Goal: Transaction & Acquisition: Purchase product/service

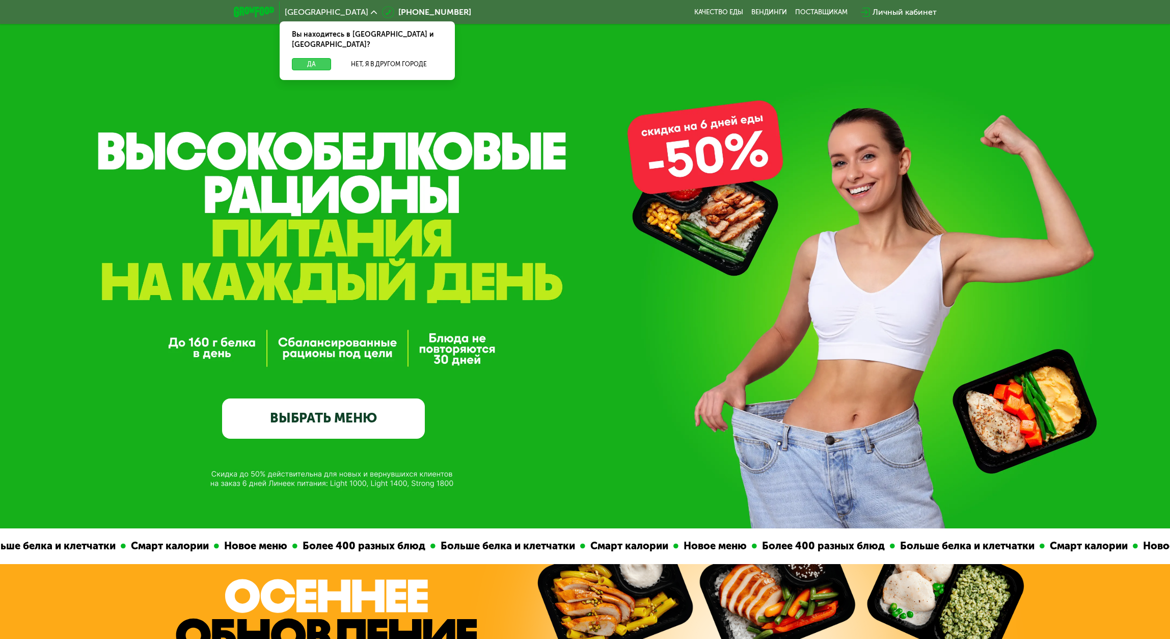
click at [313, 58] on button "Да" at bounding box center [311, 64] width 39 height 12
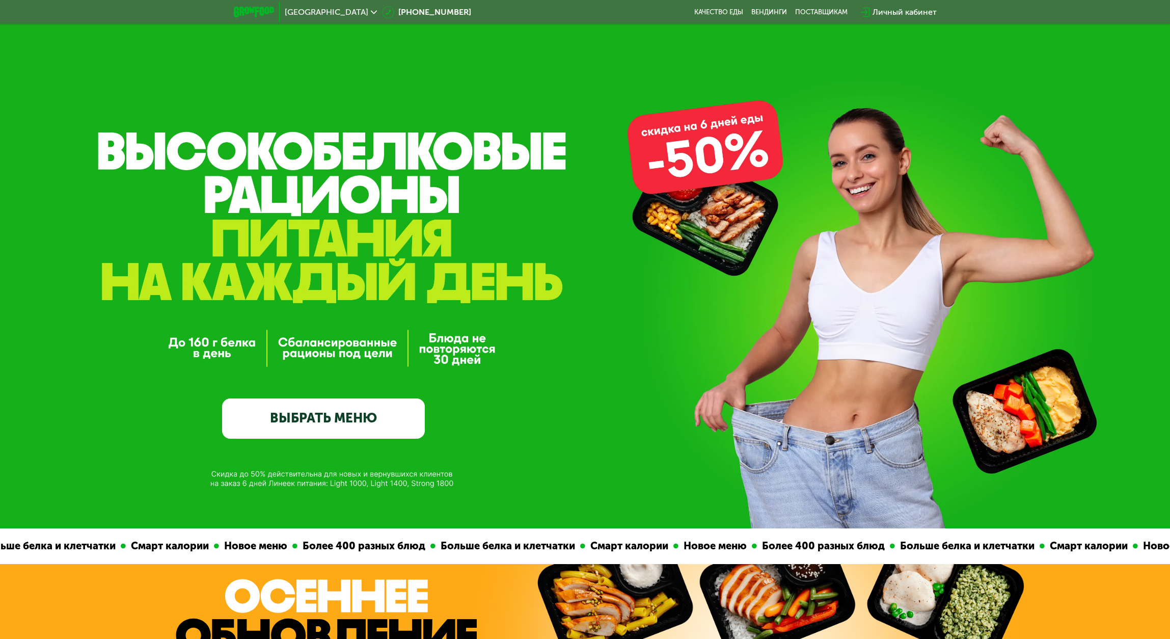
click at [371, 13] on icon at bounding box center [374, 12] width 6 height 6
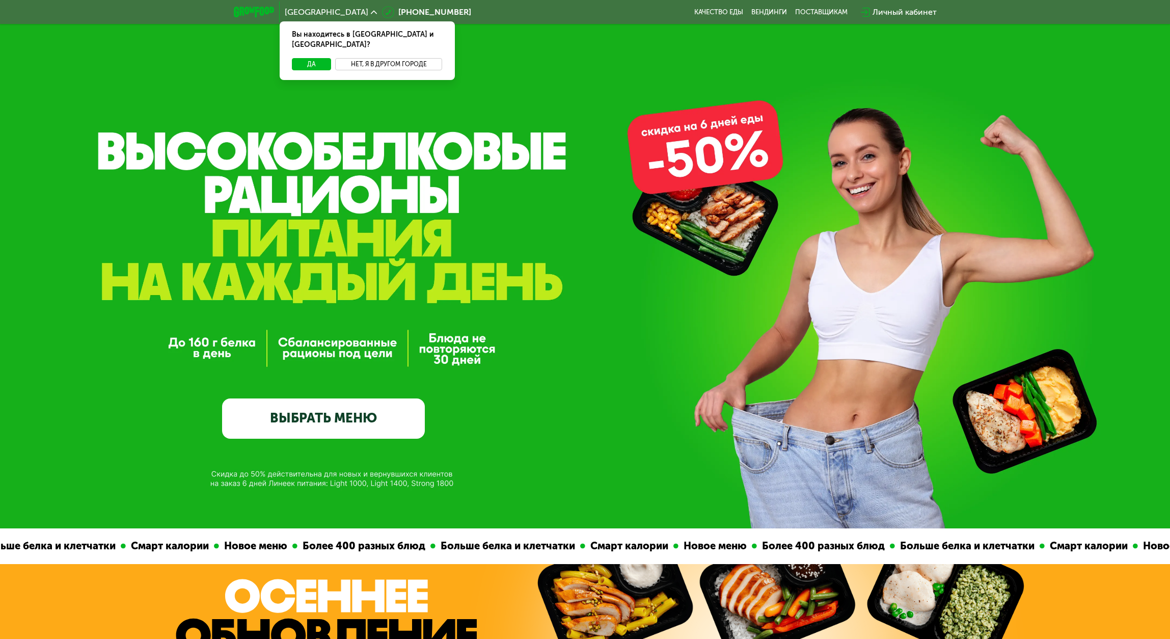
click at [390, 58] on button "Нет, я в другом городе" at bounding box center [388, 64] width 107 height 12
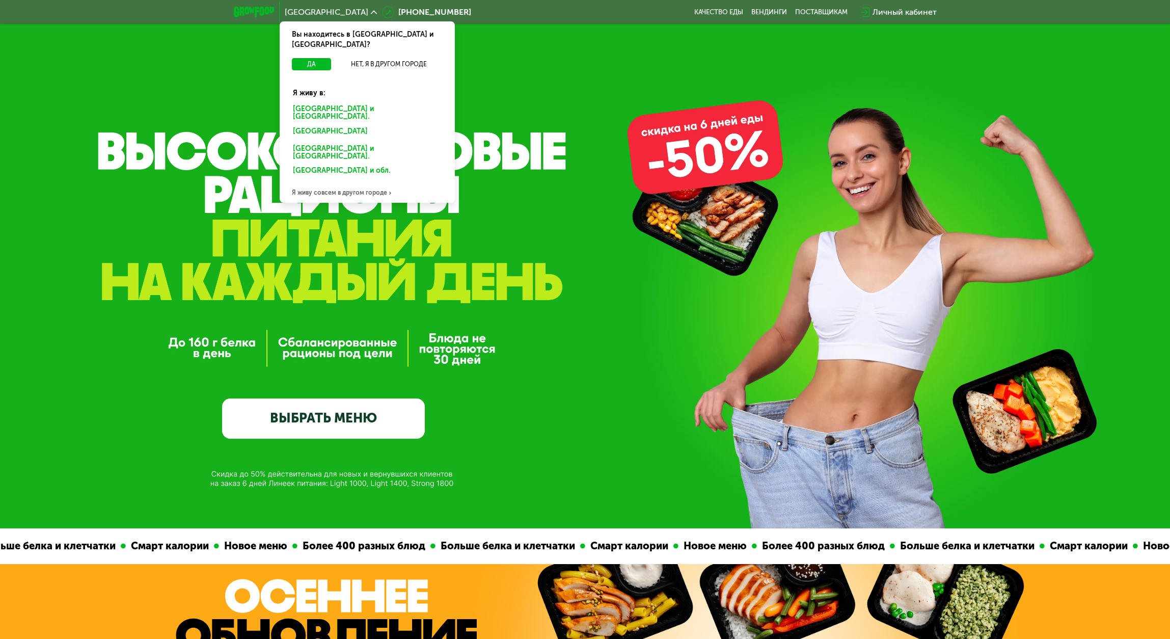
click at [319, 102] on div "Москве и обл." at bounding box center [367, 112] width 163 height 21
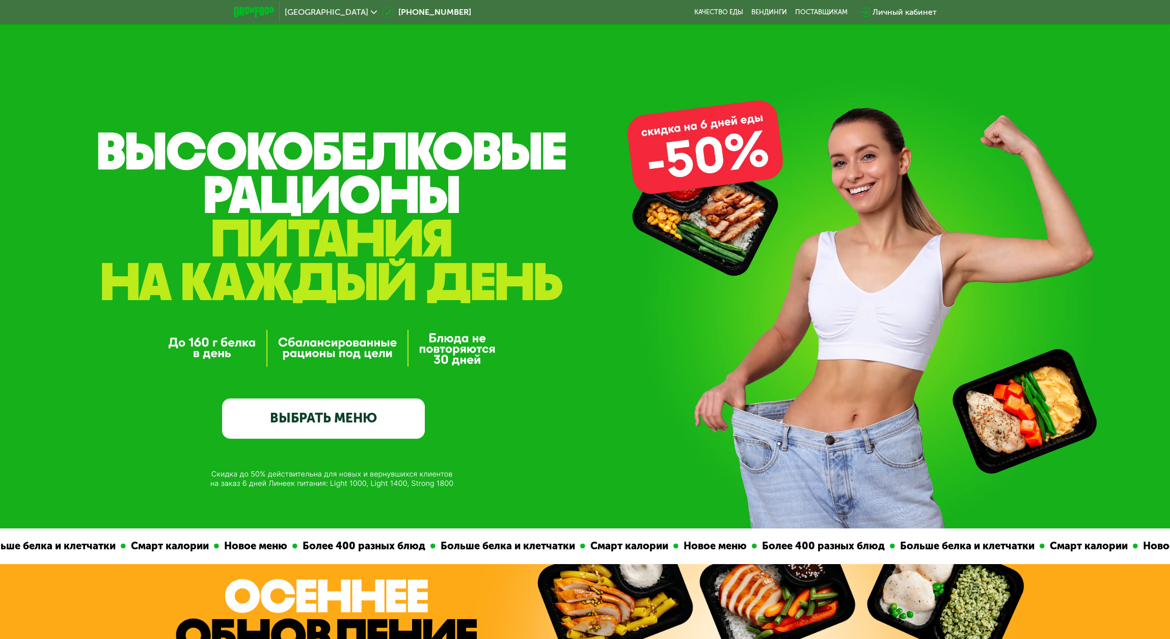
click at [900, 12] on div "Личный кабинет" at bounding box center [904, 12] width 64 height 12
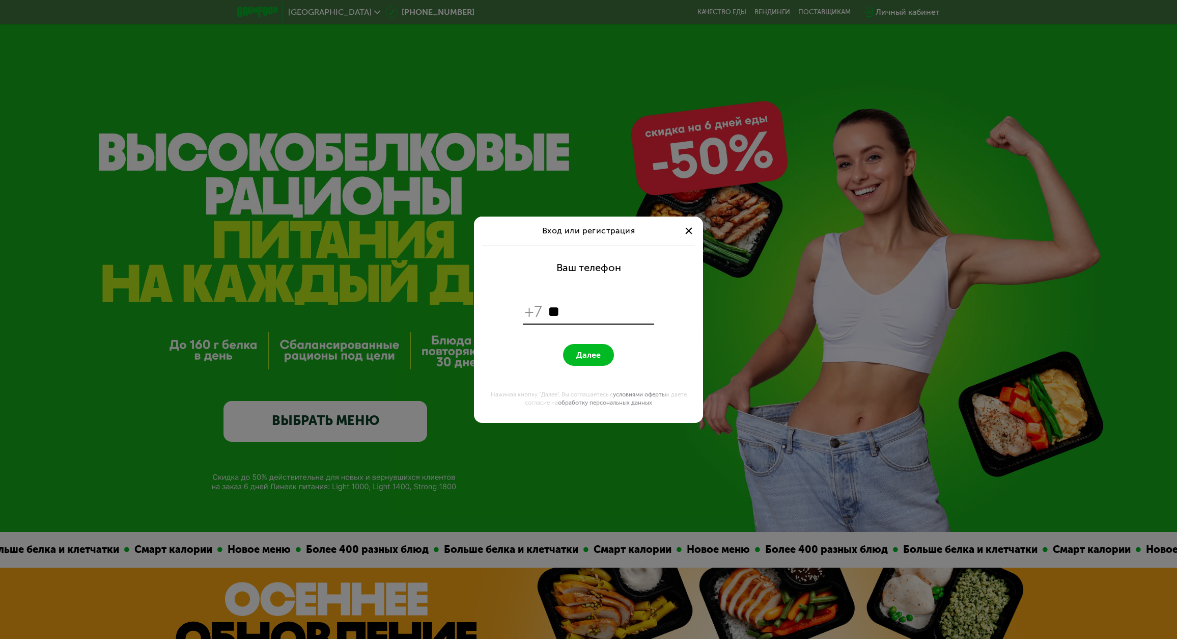
type input "***"
click at [770, 375] on div "Вход или регистрация Ваш телефон +7 Далее Нажимая кнопку "Далее", Вы соглашаете…" at bounding box center [588, 319] width 1177 height 639
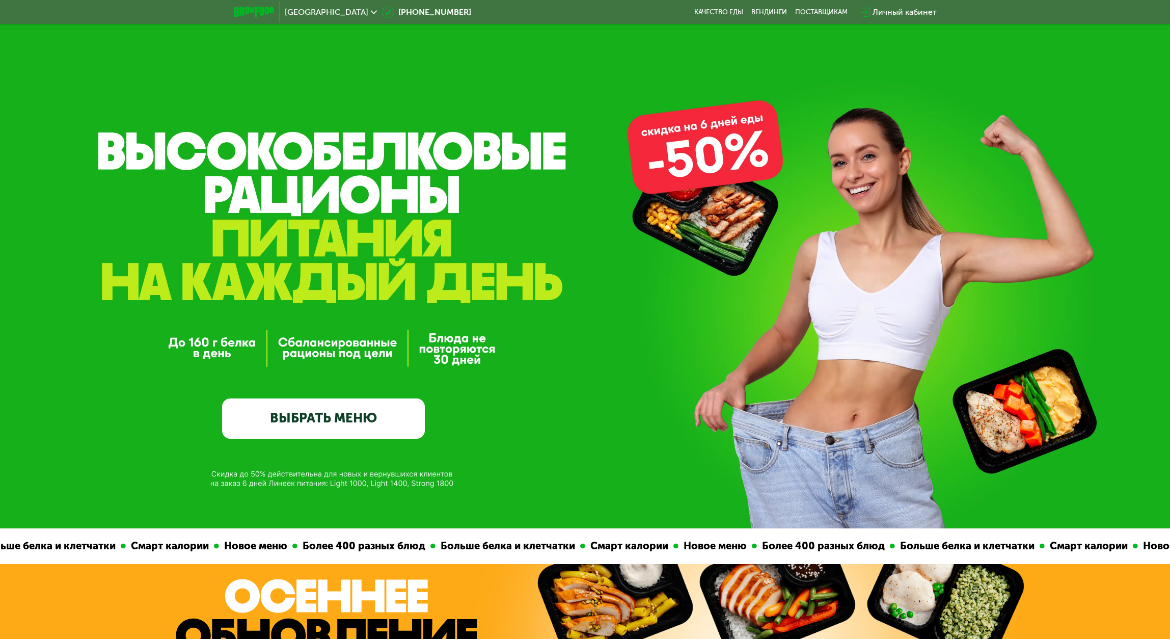
click at [707, 136] on div "GrowFood — доставка правильного питания ВЫБРАТЬ МЕНЮ" at bounding box center [585, 264] width 1170 height 528
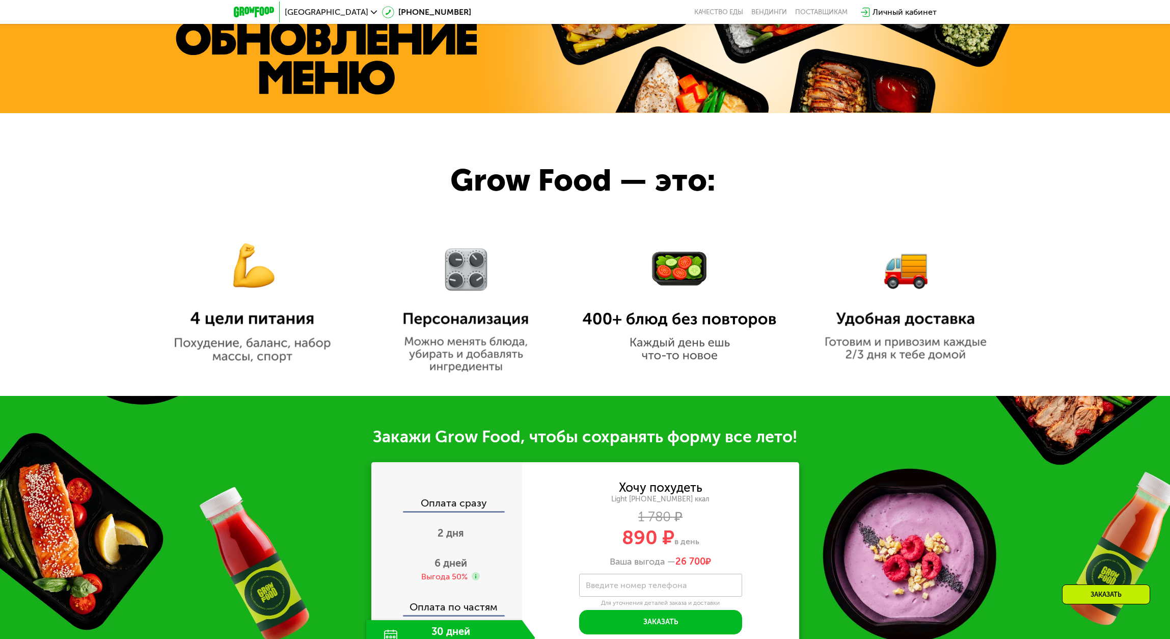
scroll to position [875, 0]
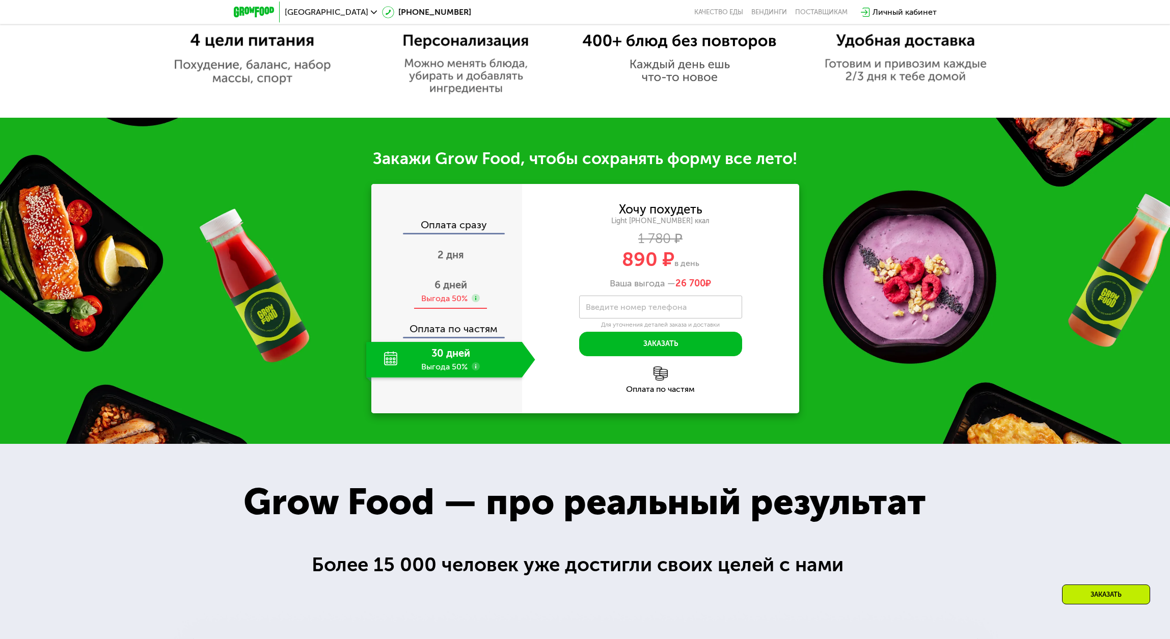
click at [455, 297] on div "Выгода 50%" at bounding box center [444, 298] width 46 height 11
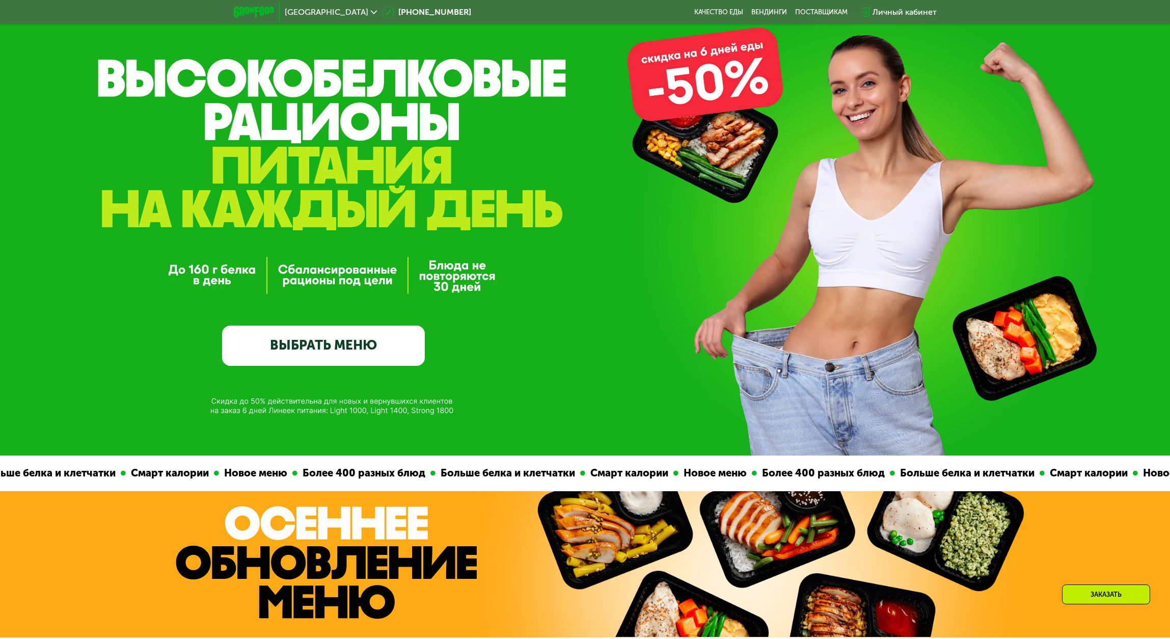
scroll to position [77, 0]
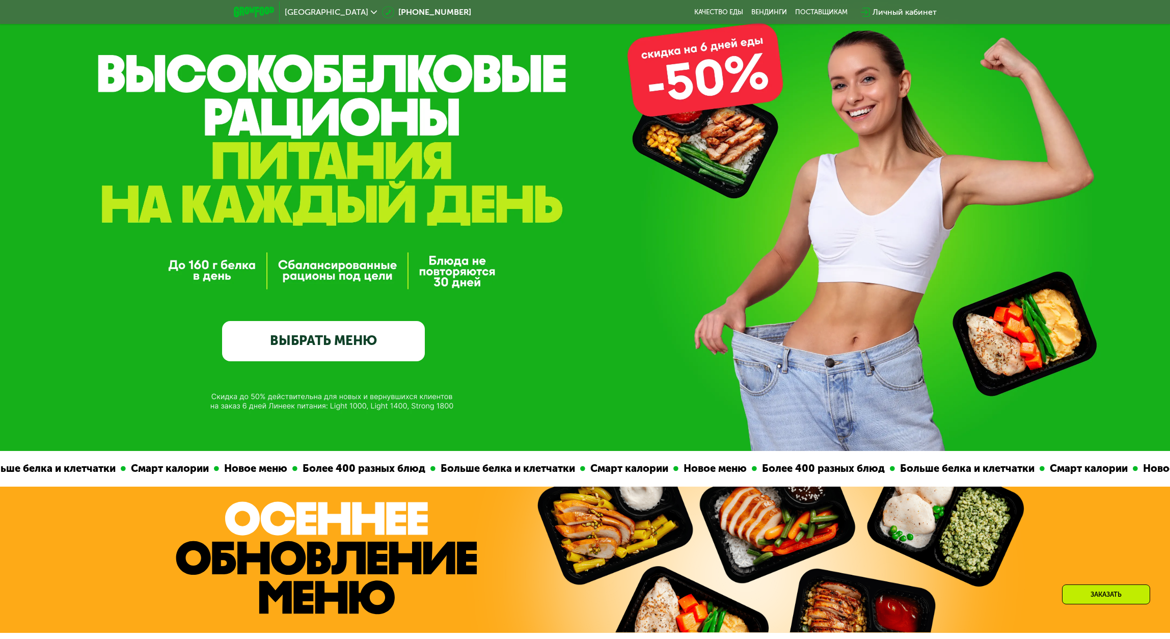
click at [342, 328] on link "ВЫБРАТЬ МЕНЮ" at bounding box center [323, 341] width 202 height 41
click at [313, 346] on link "ВЫБРАТЬ МЕНЮ" at bounding box center [323, 341] width 202 height 41
